Goal: Information Seeking & Learning: Check status

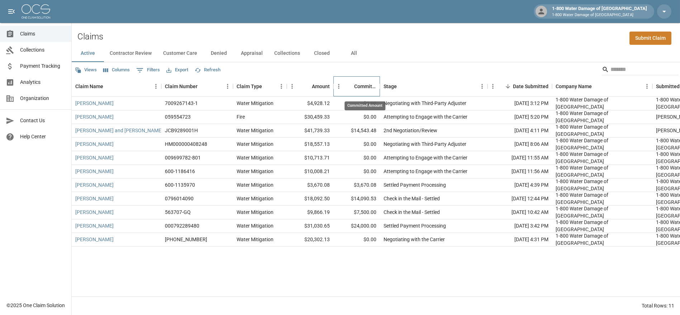
click at [355, 83] on div "Committed Amount" at bounding box center [365, 86] width 22 height 20
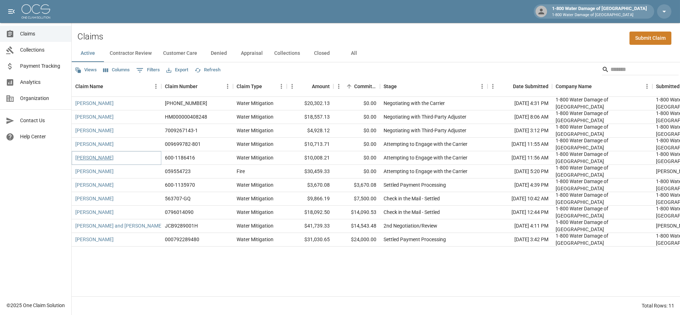
click at [78, 159] on link "[PERSON_NAME]" at bounding box center [94, 157] width 38 height 7
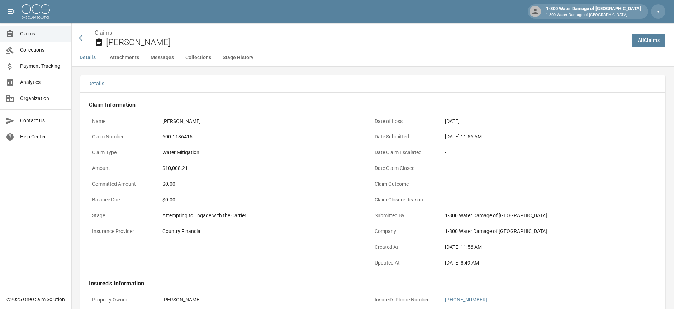
click at [81, 39] on icon at bounding box center [82, 38] width 6 height 6
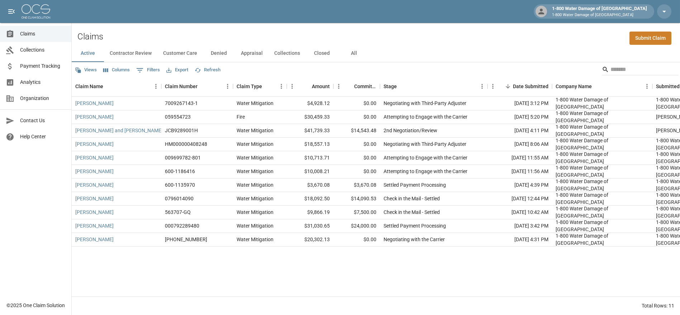
click at [353, 52] on button "All" at bounding box center [354, 53] width 32 height 17
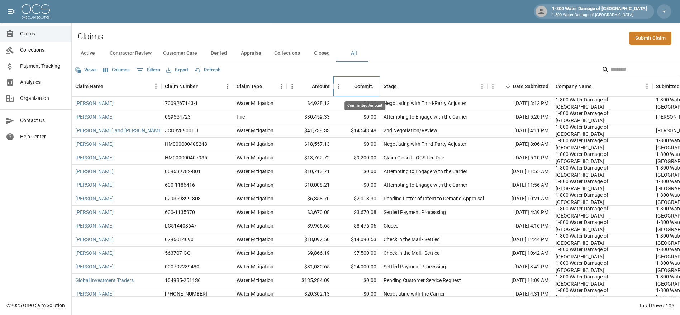
click at [359, 88] on div "Committed Amount" at bounding box center [365, 86] width 22 height 20
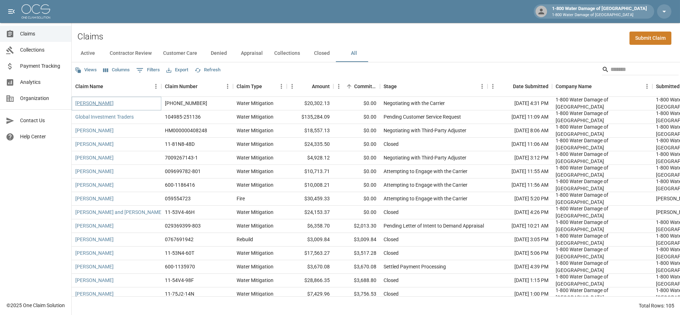
click at [100, 102] on link "[PERSON_NAME]" at bounding box center [94, 103] width 38 height 7
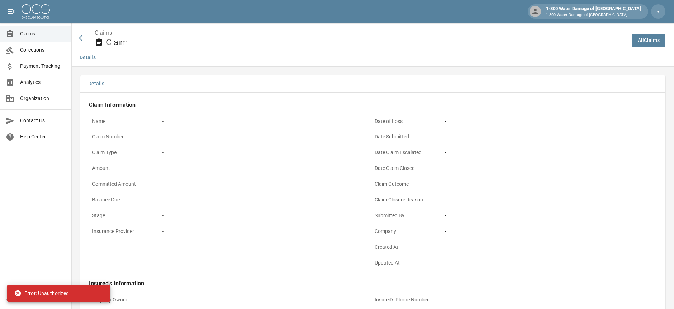
click at [84, 33] on div "Claims Claim" at bounding box center [351, 38] width 549 height 19
click at [80, 38] on icon at bounding box center [82, 38] width 6 height 6
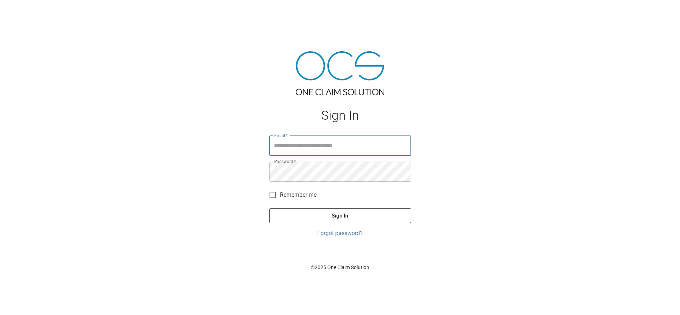
type input "**********"
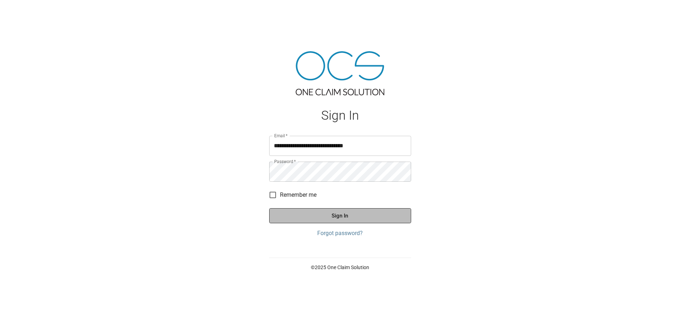
click at [345, 217] on button "Sign In" at bounding box center [340, 215] width 142 height 15
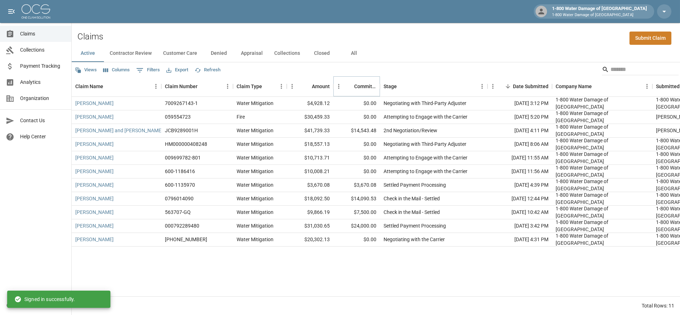
click at [351, 86] on icon "Sort" at bounding box center [349, 86] width 4 height 4
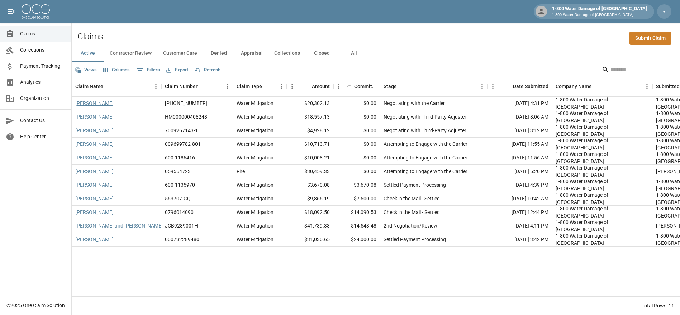
click at [93, 103] on link "[PERSON_NAME]" at bounding box center [94, 103] width 38 height 7
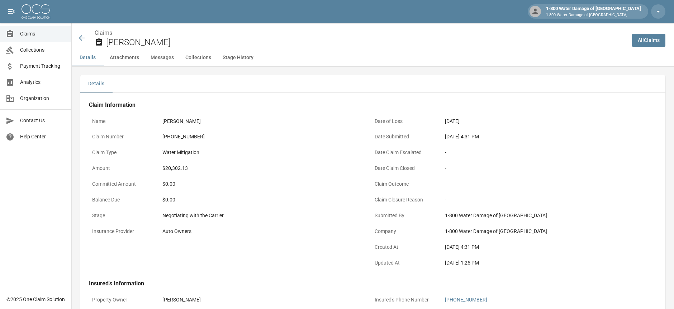
click at [159, 56] on button "Messages" at bounding box center [162, 57] width 35 height 17
click at [81, 37] on icon at bounding box center [81, 38] width 9 height 9
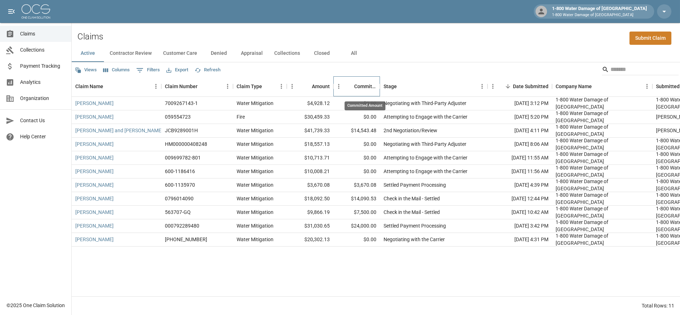
click at [369, 81] on div "Committed Amount" at bounding box center [365, 86] width 22 height 20
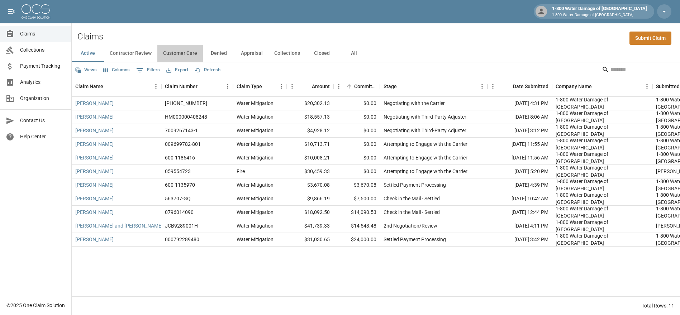
click at [181, 54] on button "Customer Care" at bounding box center [180, 53] width 46 height 17
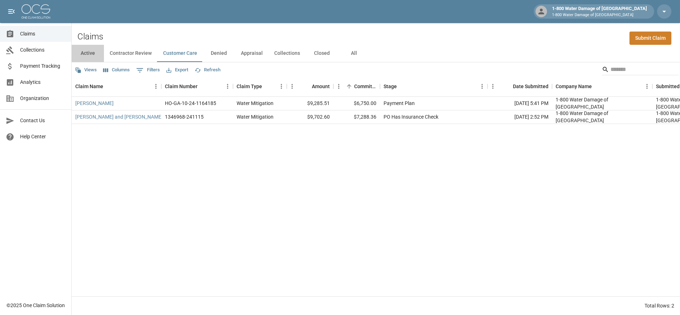
click at [87, 48] on button "Active" at bounding box center [88, 53] width 32 height 17
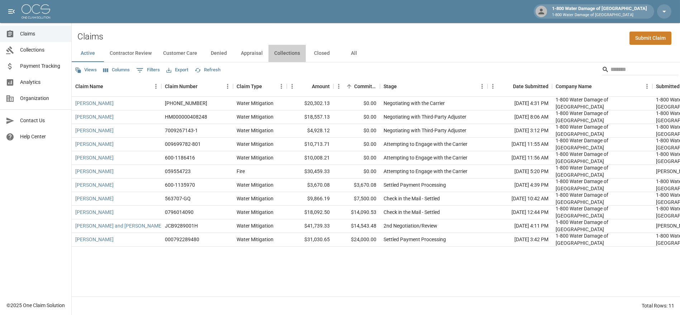
click at [280, 53] on button "Collections" at bounding box center [287, 53] width 37 height 17
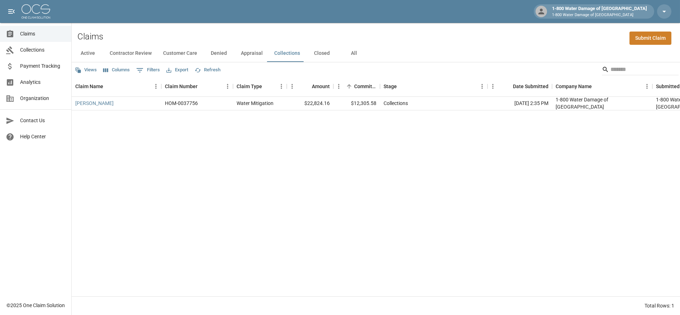
click at [254, 53] on button "Appraisal" at bounding box center [251, 53] width 33 height 17
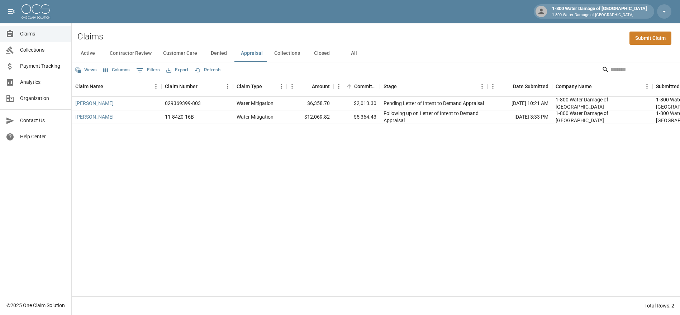
click at [217, 49] on button "Denied" at bounding box center [219, 53] width 32 height 17
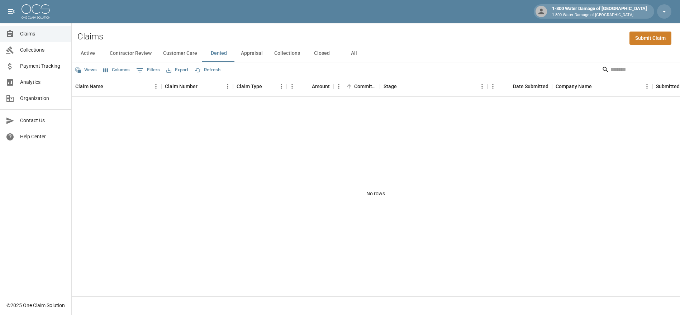
click at [250, 52] on button "Appraisal" at bounding box center [251, 53] width 33 height 17
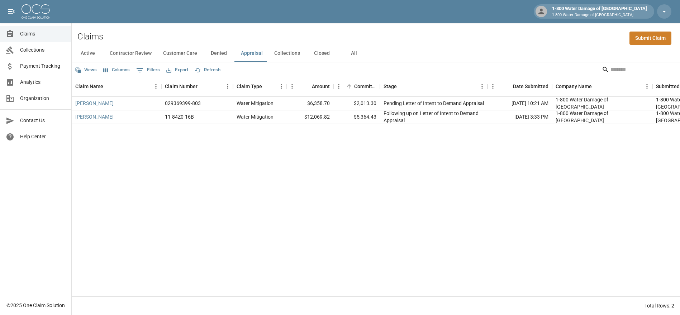
click at [306, 47] on button "Closed" at bounding box center [322, 53] width 32 height 17
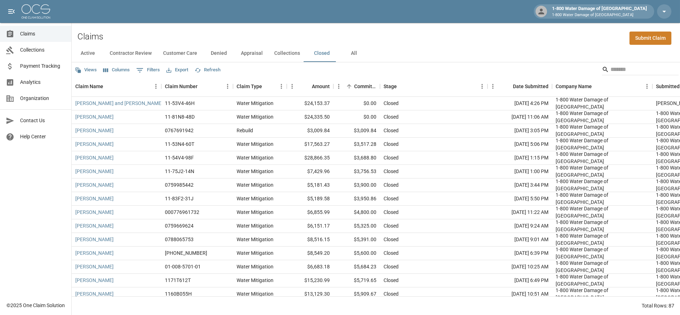
click at [345, 54] on button "All" at bounding box center [354, 53] width 32 height 17
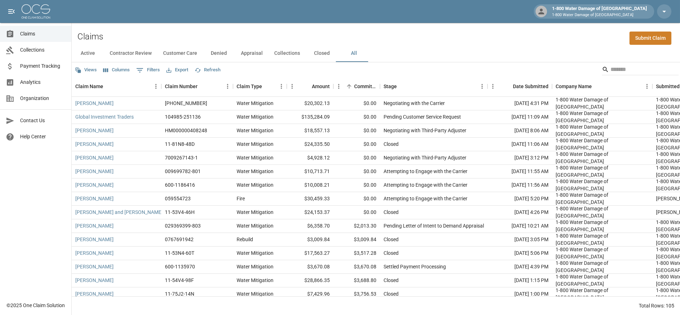
click at [139, 55] on button "Contractor Review" at bounding box center [130, 53] width 53 height 17
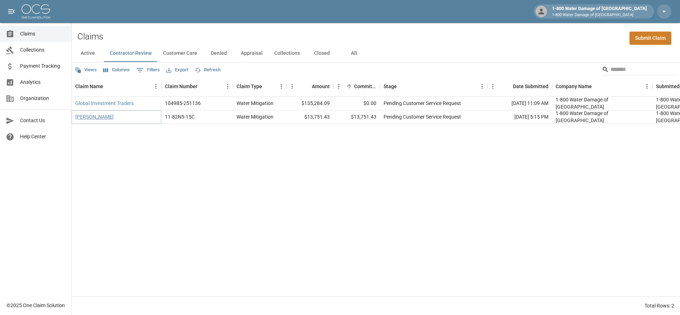
click at [91, 119] on link "[PERSON_NAME]" at bounding box center [94, 116] width 38 height 7
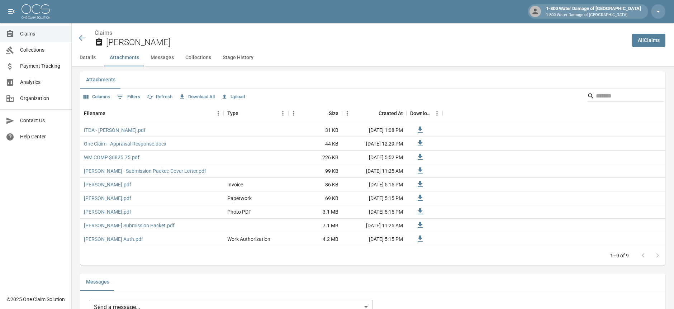
scroll to position [438, 0]
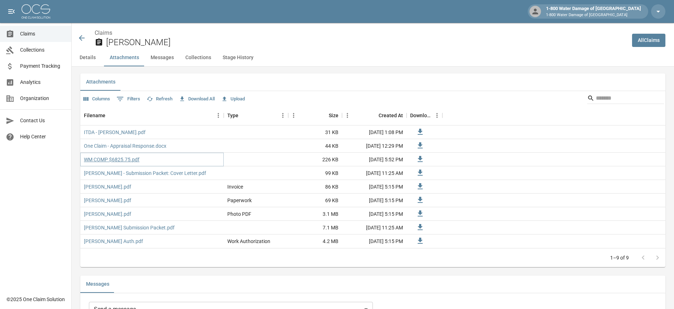
click at [104, 159] on link "WM COMP $6825.75.pdf" at bounding box center [112, 159] width 56 height 7
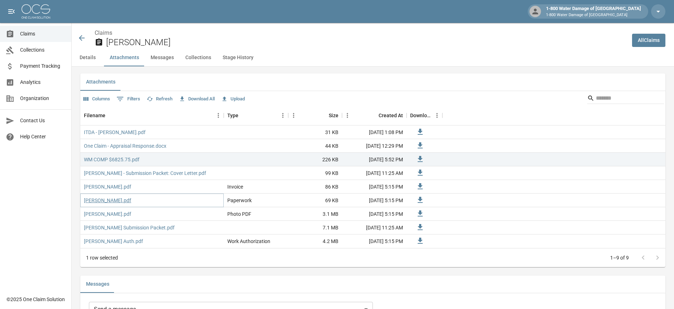
click at [104, 202] on link "[PERSON_NAME].pdf" at bounding box center [107, 200] width 47 height 7
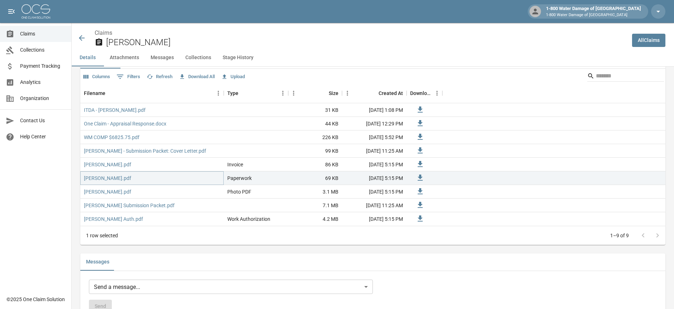
scroll to position [292, 0]
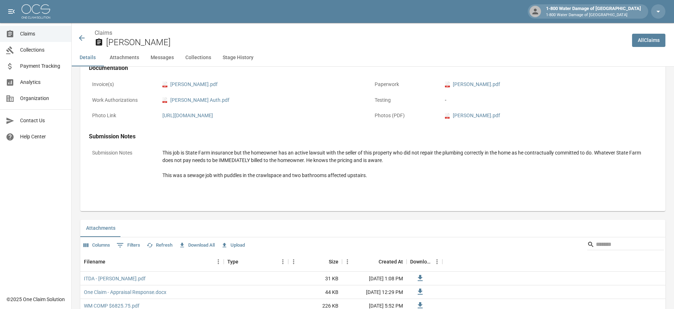
drag, startPoint x: 530, startPoint y: 3, endPoint x: 477, endPoint y: 40, distance: 64.6
click at [477, 52] on div "Details Attachments Messages Collections Stage History" at bounding box center [373, 57] width 603 height 17
